Goal: Check status: Check status

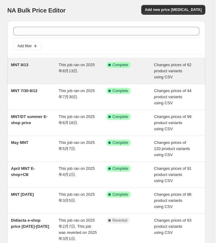
click at [27, 72] on div "MNT 8/13" at bounding box center [34, 71] width 47 height 18
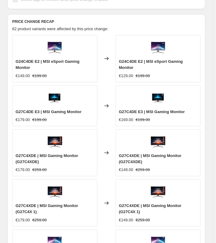
scroll to position [365, 0]
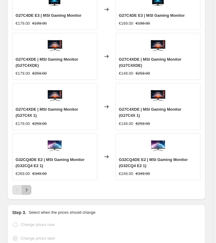
click at [24, 188] on icon "Next" at bounding box center [26, 190] width 6 height 6
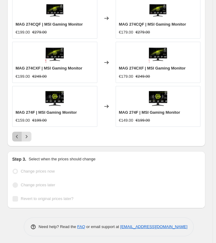
click at [19, 137] on icon "Previous" at bounding box center [17, 136] width 6 height 6
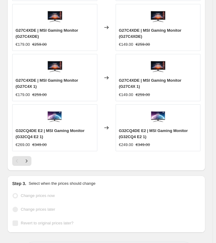
scroll to position [400, 0]
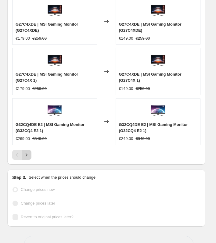
click at [30, 153] on button "Next" at bounding box center [27, 155] width 10 height 10
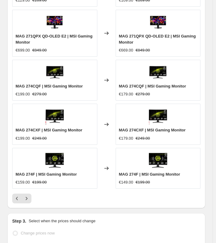
scroll to position [339, 0]
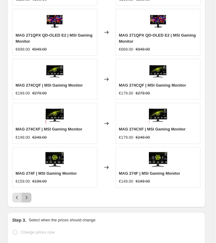
click at [24, 195] on icon "Next" at bounding box center [26, 197] width 6 height 6
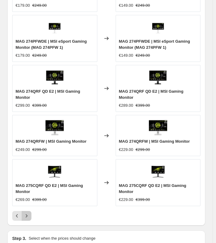
click at [27, 216] on icon "Next" at bounding box center [26, 216] width 6 height 6
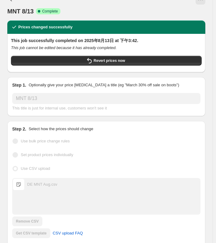
scroll to position [0, 0]
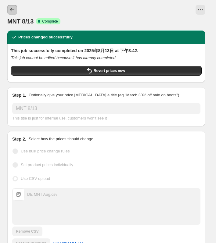
click at [12, 9] on icon "Price change jobs" at bounding box center [12, 10] width 6 height 6
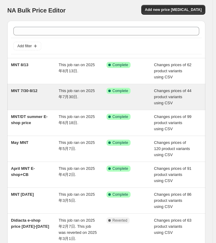
click at [32, 93] on span "MNT 7/30-8/12" at bounding box center [24, 90] width 26 height 5
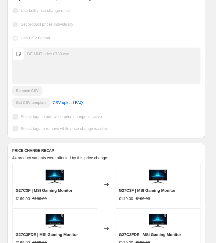
scroll to position [30, 0]
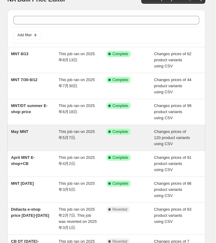
scroll to position [30, 0]
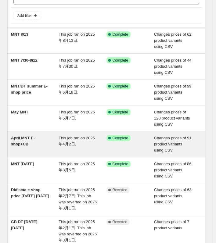
click at [45, 147] on div "April MNT E-shop+CB" at bounding box center [34, 144] width 47 height 18
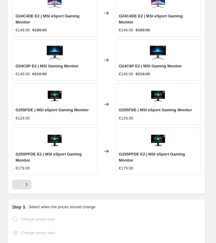
scroll to position [346, 0]
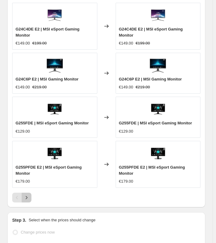
click at [26, 192] on button "Next" at bounding box center [27, 197] width 10 height 10
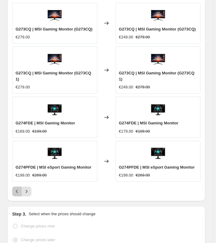
click at [19, 192] on button "Previous" at bounding box center [17, 191] width 10 height 10
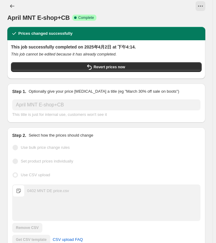
scroll to position [0, 0]
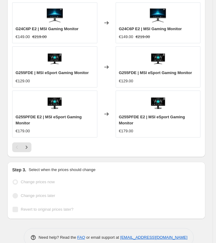
click at [27, 144] on icon "Next" at bounding box center [26, 147] width 6 height 6
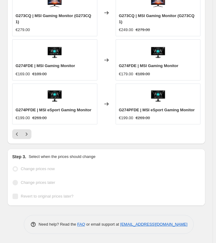
scroll to position [406, 0]
click at [32, 136] on div at bounding box center [106, 134] width 188 height 10
click at [28, 135] on icon "Next" at bounding box center [26, 134] width 6 height 6
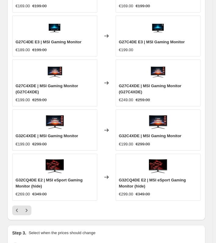
scroll to position [335, 0]
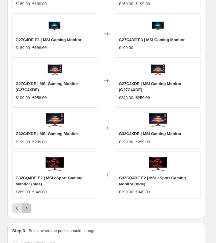
click at [26, 206] on icon "Next" at bounding box center [26, 208] width 6 height 6
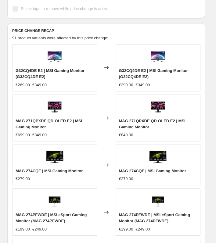
scroll to position [365, 0]
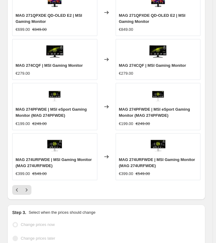
click at [32, 187] on div at bounding box center [106, 190] width 188 height 10
click at [29, 189] on button "Next" at bounding box center [27, 190] width 10 height 10
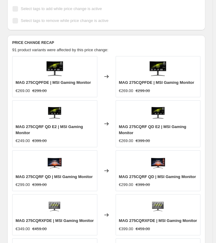
scroll to position [400, 0]
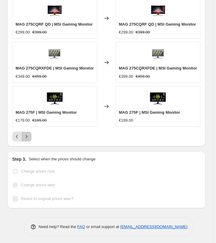
click at [31, 133] on button "Next" at bounding box center [27, 137] width 10 height 10
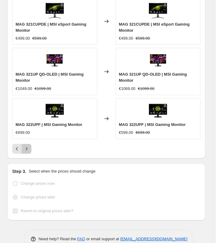
click at [30, 144] on button "Next" at bounding box center [27, 149] width 10 height 10
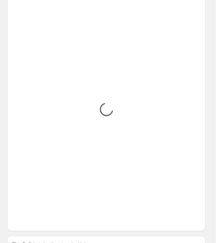
scroll to position [303, 0]
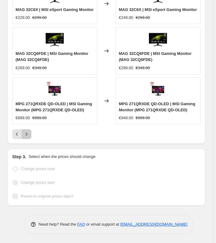
click at [28, 136] on icon "Next" at bounding box center [26, 134] width 6 height 6
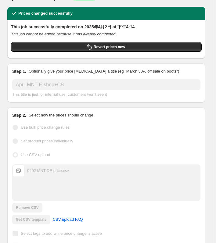
scroll to position [23, 0]
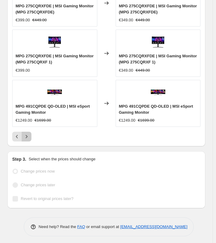
click at [30, 135] on button "Next" at bounding box center [27, 137] width 10 height 10
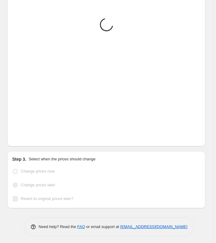
scroll to position [425, 0]
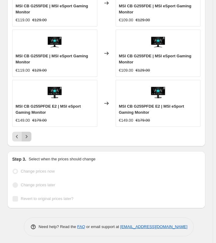
click at [27, 138] on icon "Next" at bounding box center [26, 136] width 6 height 6
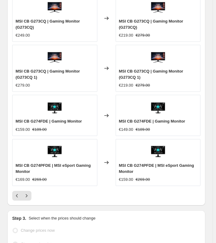
scroll to position [364, 0]
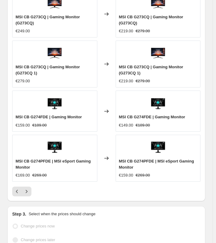
click at [33, 192] on div at bounding box center [106, 191] width 188 height 10
click at [31, 192] on button "Next" at bounding box center [27, 191] width 10 height 10
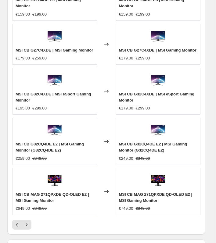
scroll to position [333, 0]
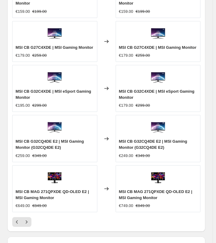
click at [32, 217] on div at bounding box center [106, 222] width 188 height 10
click at [29, 219] on icon "Next" at bounding box center [26, 222] width 6 height 6
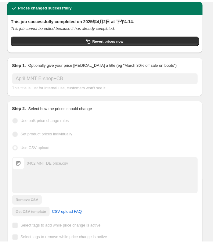
scroll to position [29, 0]
